Goal: Use online tool/utility: Utilize a website feature to perform a specific function

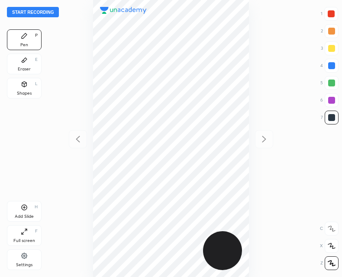
scroll to position [277, 203]
click at [42, 11] on button "Start recording" at bounding box center [33, 12] width 52 height 10
click at [26, 211] on icon at bounding box center [24, 207] width 7 height 7
click at [36, 11] on button "End recording" at bounding box center [31, 12] width 48 height 10
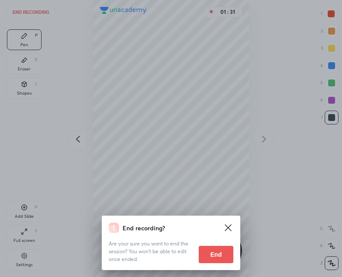
click at [216, 251] on button "End" at bounding box center [216, 254] width 35 height 17
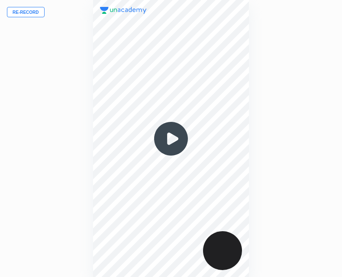
click at [170, 139] on img at bounding box center [171, 139] width 42 height 42
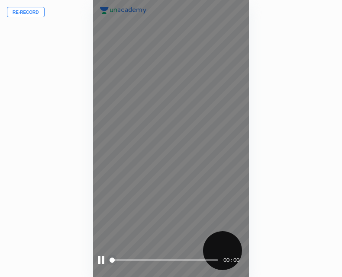
click at [102, 261] on div at bounding box center [101, 261] width 6 height 8
click at [100, 261] on div at bounding box center [102, 261] width 8 height 8
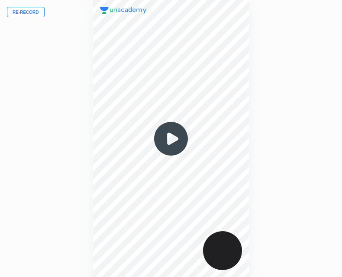
click at [178, 137] on img at bounding box center [171, 139] width 42 height 42
click at [173, 140] on img at bounding box center [171, 139] width 42 height 42
click at [253, 119] on div "00 : 00" at bounding box center [170, 138] width 203 height 277
click at [166, 137] on img at bounding box center [171, 139] width 42 height 42
click at [169, 140] on img at bounding box center [171, 139] width 42 height 42
